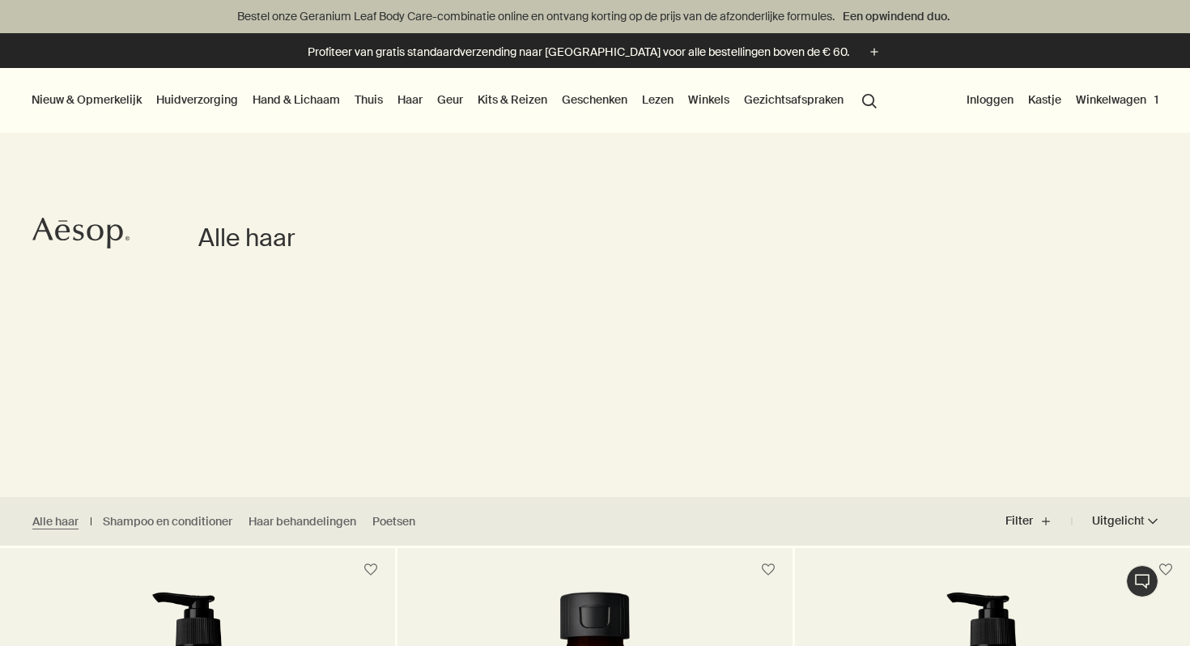
click at [311, 103] on font "Hand & Lichaam" at bounding box center [295, 99] width 87 height 15
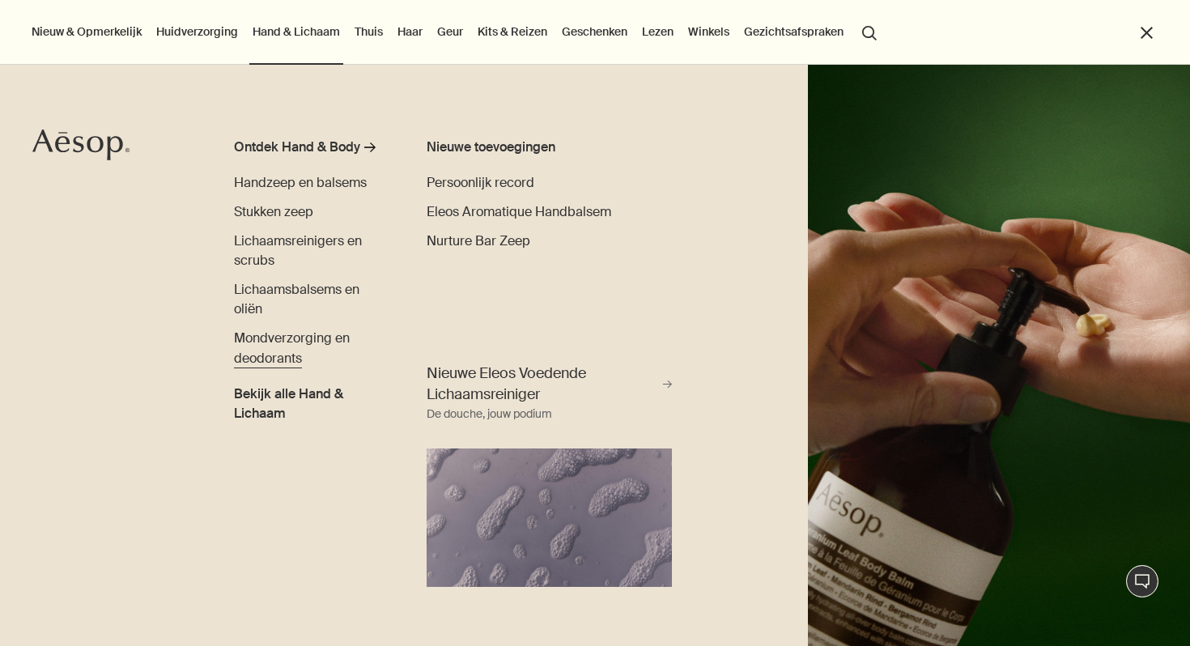
click at [282, 363] on font "Mondverzorging en deodorants" at bounding box center [292, 347] width 116 height 36
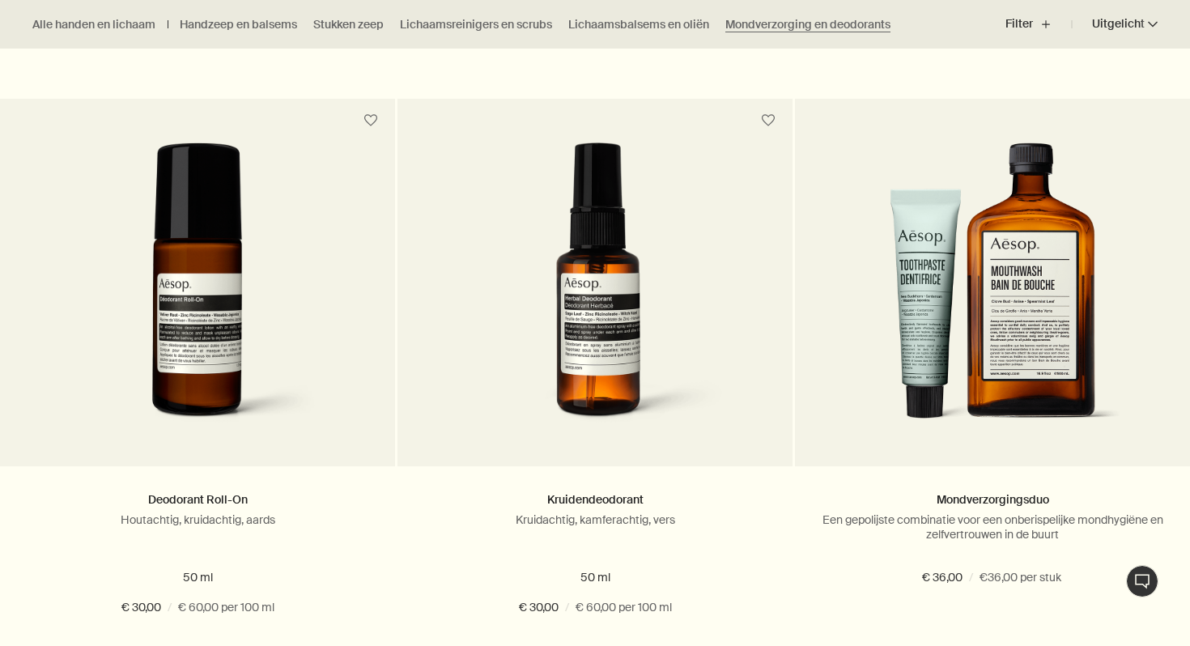
scroll to position [1119, 0]
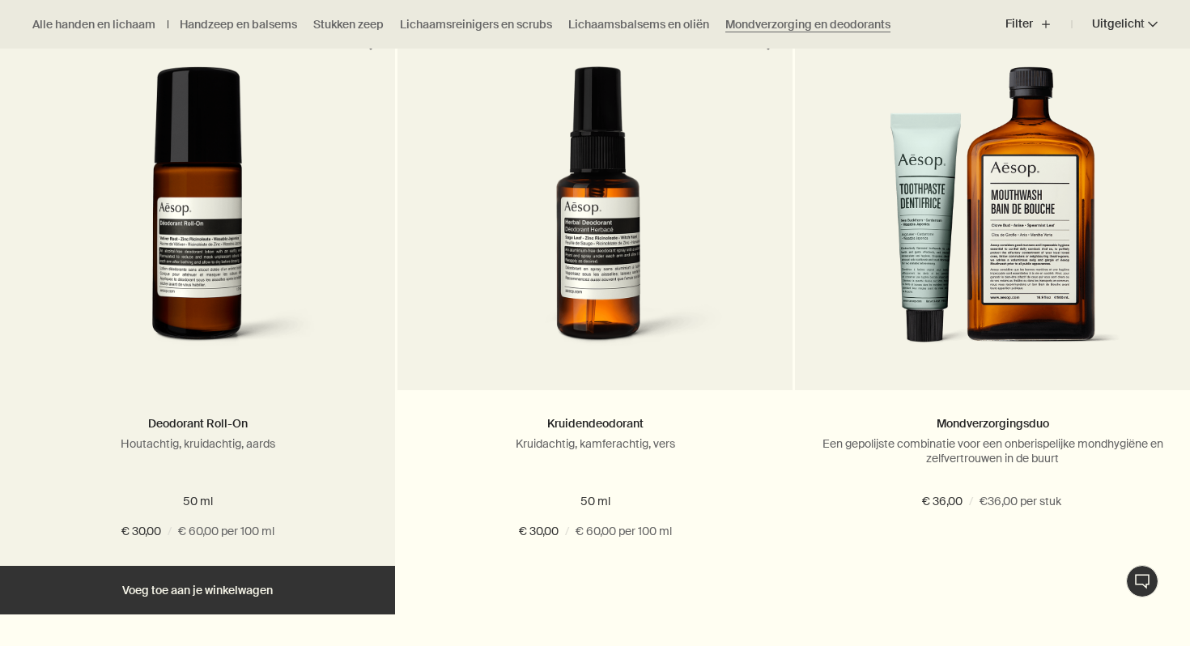
click at [205, 238] on img at bounding box center [197, 215] width 295 height 299
